Goal: Information Seeking & Learning: Learn about a topic

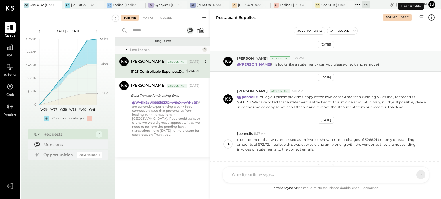
scroll to position [150, 0]
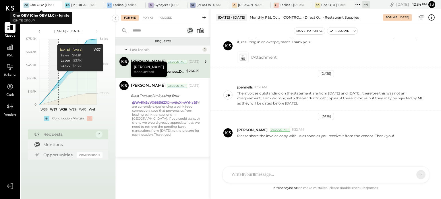
click at [50, 4] on div at bounding box center [52, 5] width 20 height 8
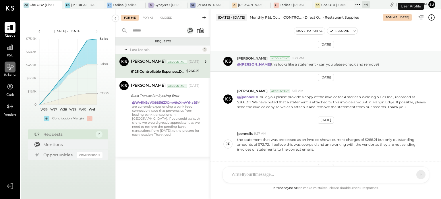
scroll to position [150, 0]
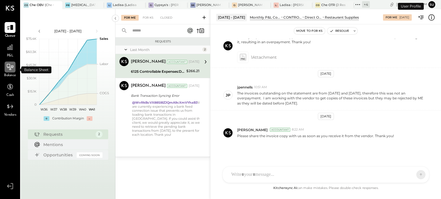
click at [11, 65] on icon at bounding box center [9, 66] width 7 height 7
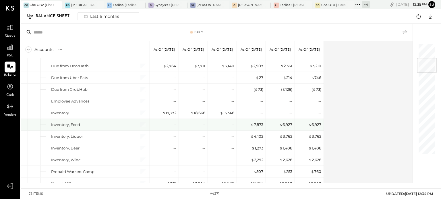
scroll to position [127, 0]
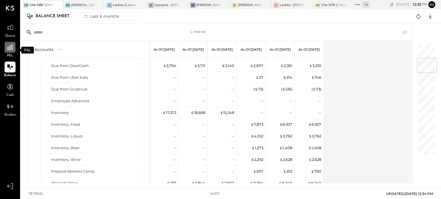
click at [11, 45] on icon at bounding box center [10, 47] width 6 height 6
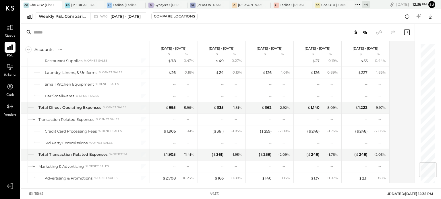
scroll to position [1013, 0]
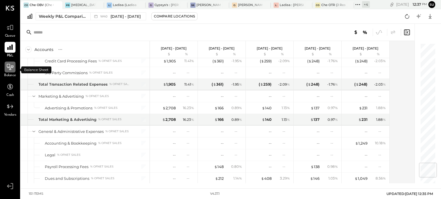
click at [11, 65] on icon at bounding box center [9, 66] width 7 height 7
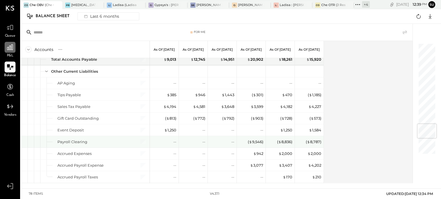
scroll to position [672, 0]
